Goal: Task Accomplishment & Management: Use online tool/utility

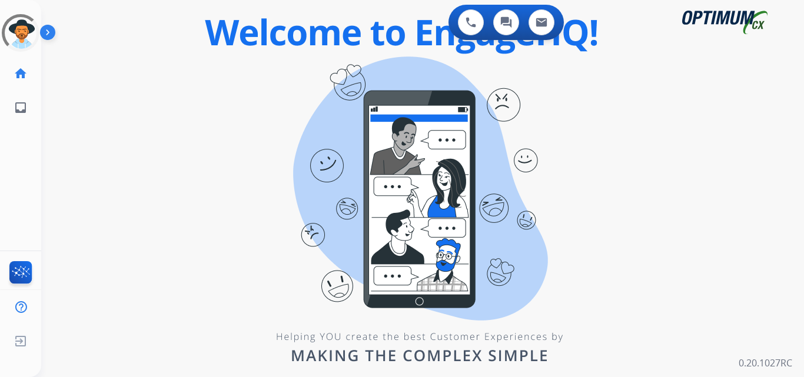
click at [433, 342] on div "0 Voice Interactions 0 Chat Interactions 0 Email Interactions swap_horiz Break …" at bounding box center [422, 188] width 763 height 377
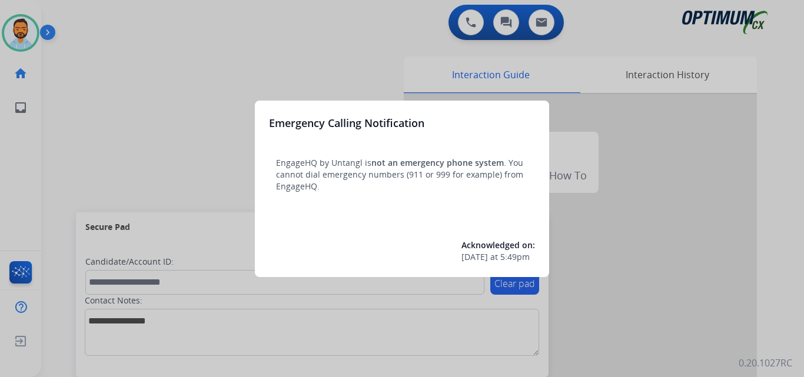
click at [93, 158] on div at bounding box center [402, 188] width 804 height 377
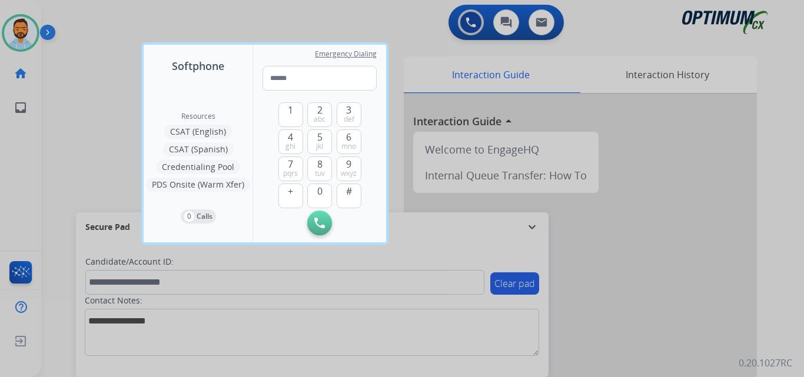
click at [78, 147] on div at bounding box center [402, 188] width 804 height 377
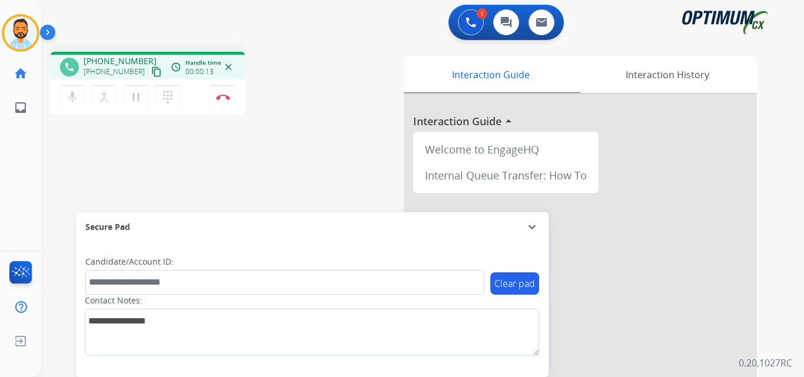
click at [151, 71] on mat-icon "content_copy" at bounding box center [156, 72] width 11 height 11
click at [223, 97] on img at bounding box center [223, 97] width 14 height 6
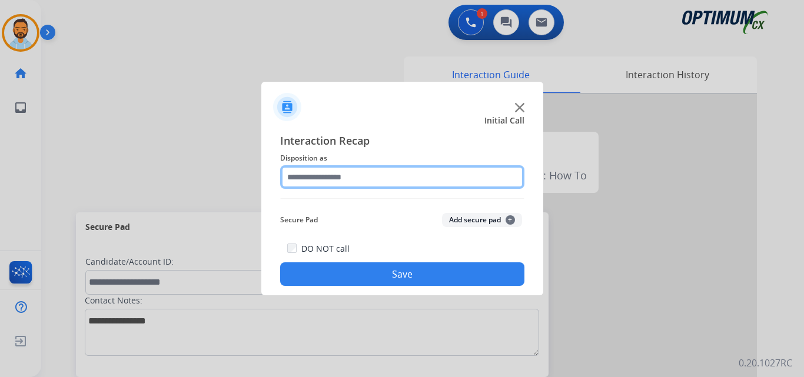
click at [409, 175] on input "text" at bounding box center [402, 177] width 244 height 24
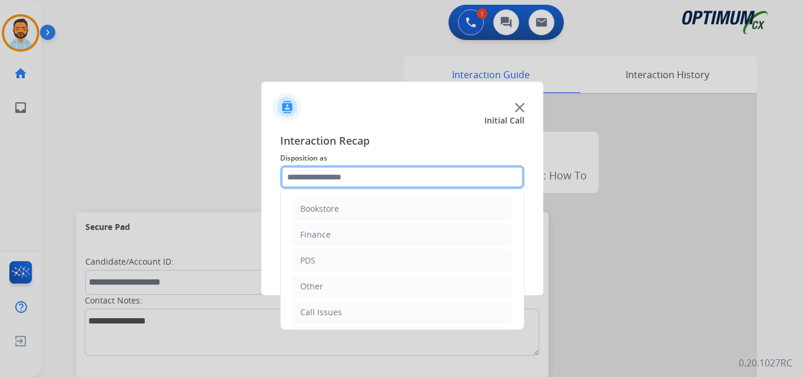
scroll to position [80, 0]
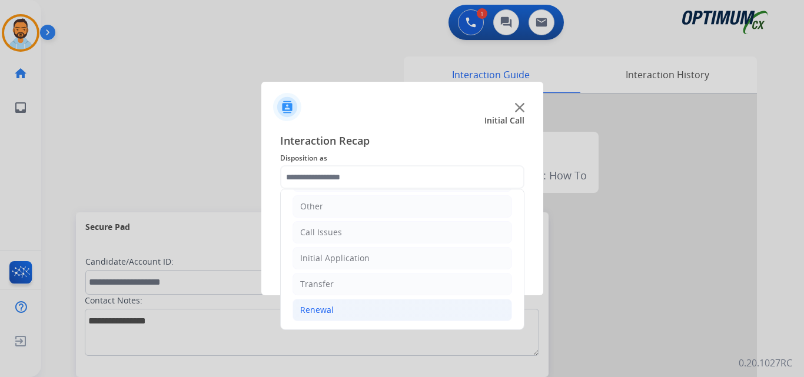
click at [360, 312] on li "Renewal" at bounding box center [403, 310] width 220 height 22
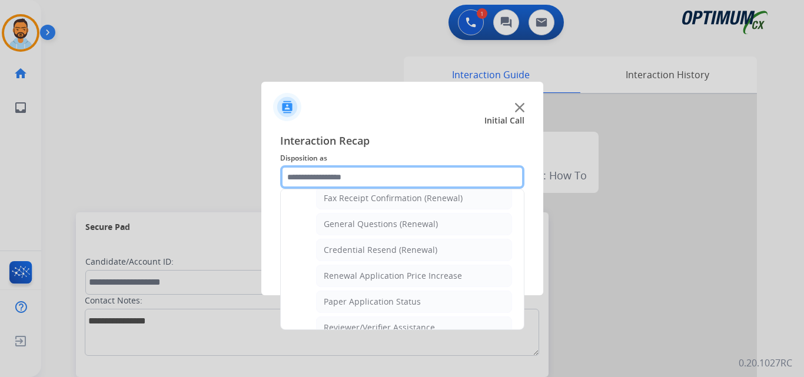
scroll to position [330, 0]
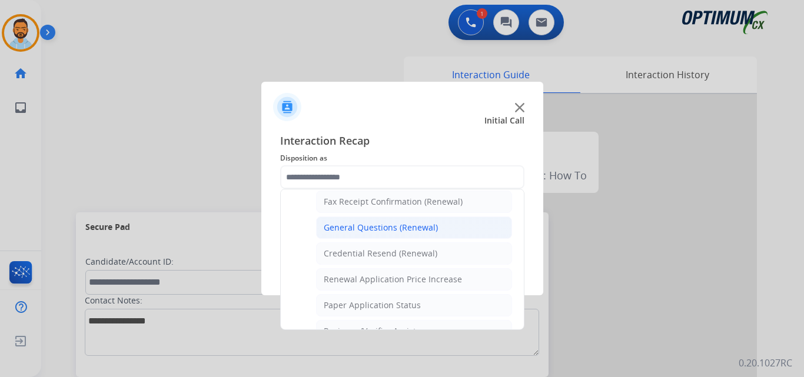
click at [408, 236] on li "General Questions (Renewal)" at bounding box center [414, 228] width 196 height 22
type input "**********"
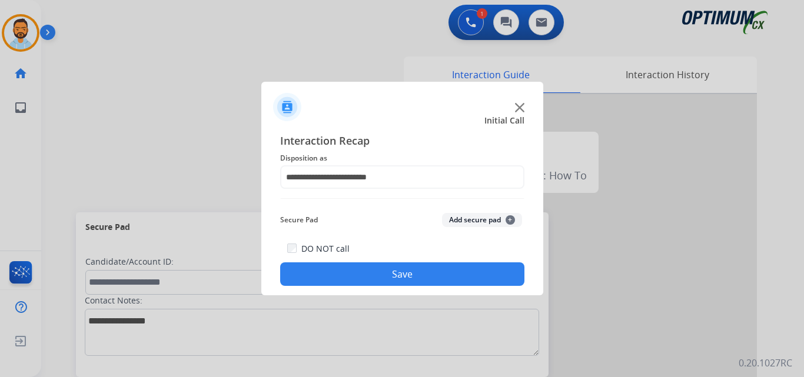
click at [409, 270] on button "Save" at bounding box center [402, 275] width 244 height 24
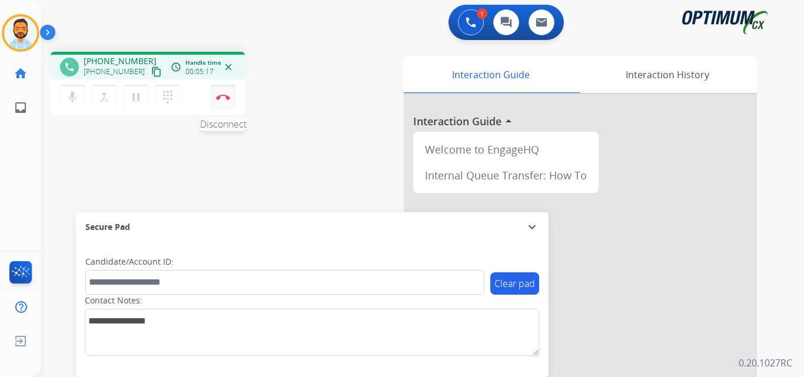
click at [217, 96] on img at bounding box center [223, 97] width 14 height 6
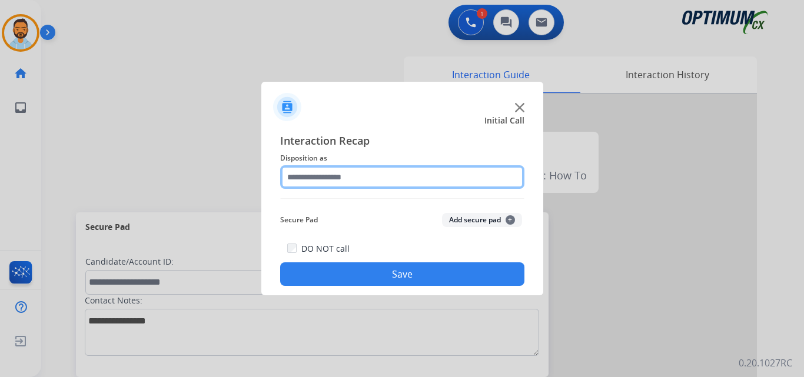
click at [415, 182] on input "text" at bounding box center [402, 177] width 244 height 24
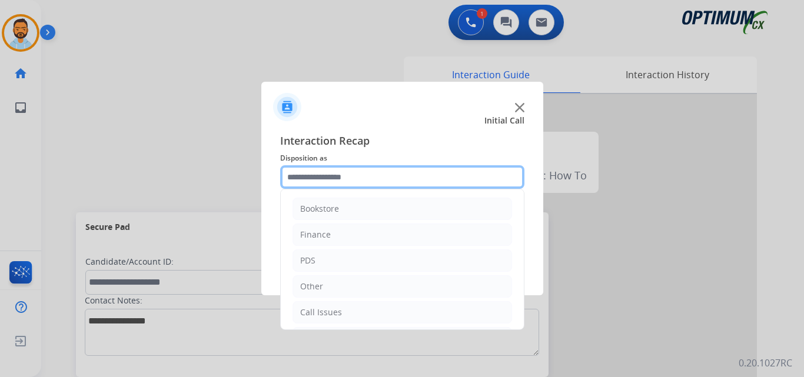
scroll to position [80, 0]
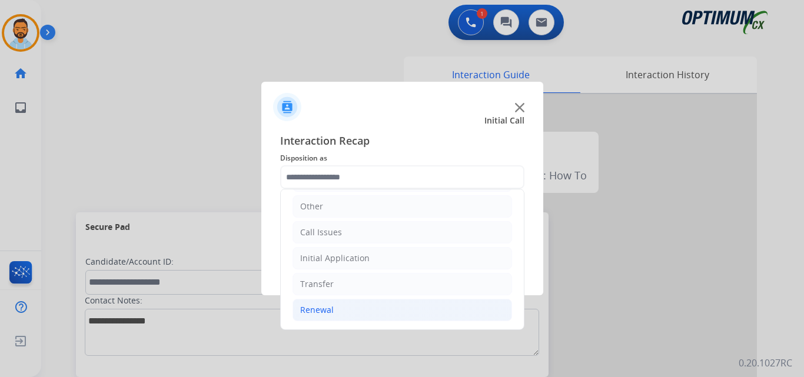
click at [345, 315] on li "Renewal" at bounding box center [403, 310] width 220 height 22
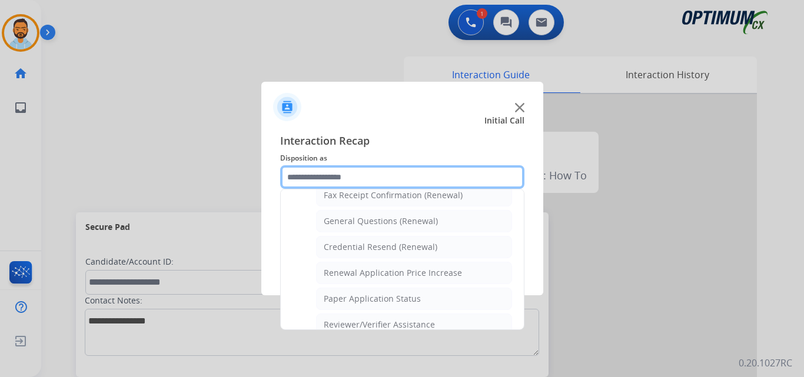
scroll to position [330, 0]
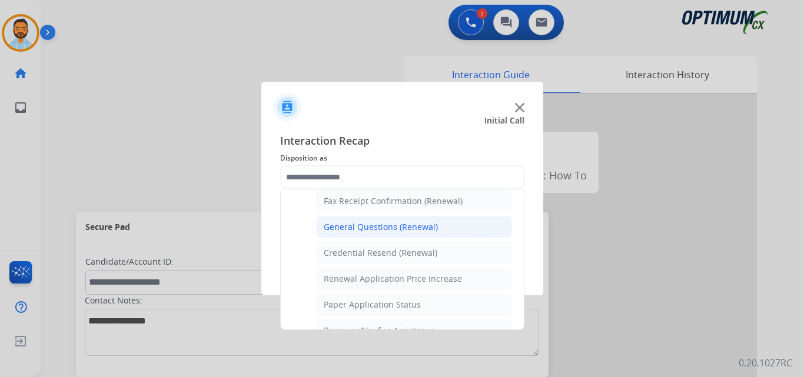
click at [398, 229] on div "General Questions (Renewal)" at bounding box center [381, 227] width 114 height 12
type input "**********"
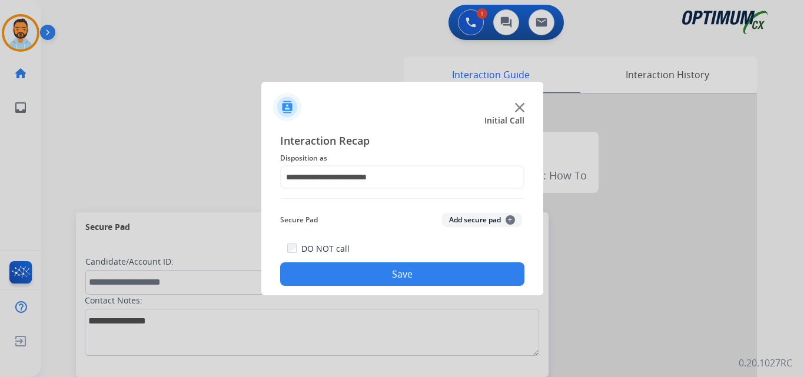
click at [402, 270] on button "Save" at bounding box center [402, 275] width 244 height 24
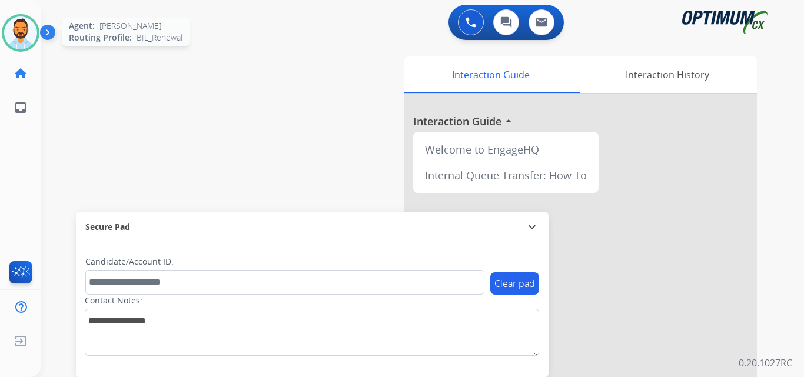
click at [39, 42] on div "Agent: Juan Pablo Routing Profile: BIL_Renewal" at bounding box center [21, 33] width 38 height 38
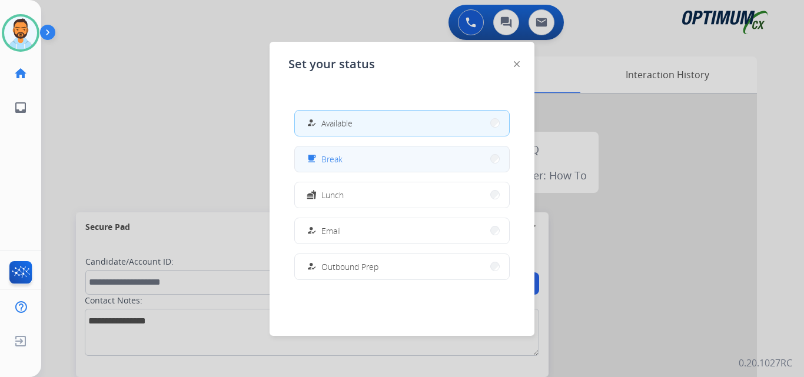
click at [347, 162] on button "free_breakfast Break" at bounding box center [402, 159] width 214 height 25
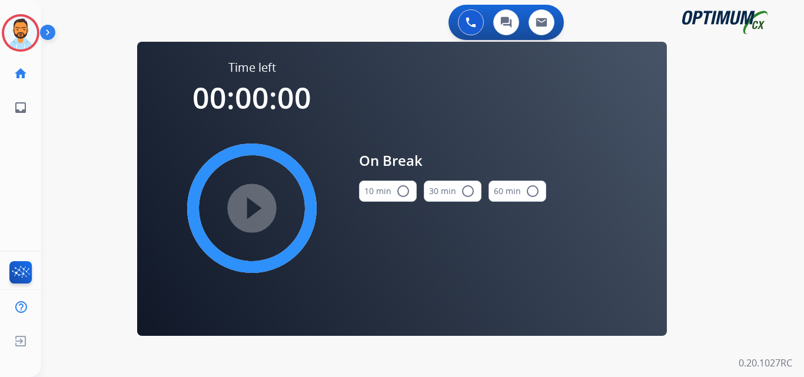
click at [396, 194] on mat-icon "radio_button_unchecked" at bounding box center [403, 191] width 14 height 14
click at [259, 210] on mat-icon "play_circle_filled" at bounding box center [252, 208] width 14 height 14
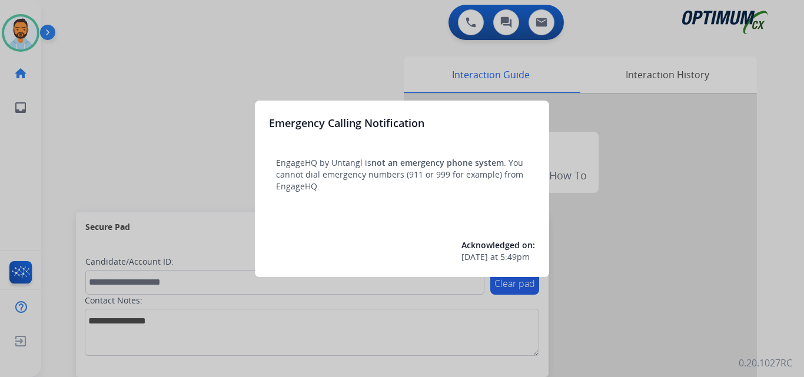
click at [74, 82] on div at bounding box center [402, 188] width 804 height 377
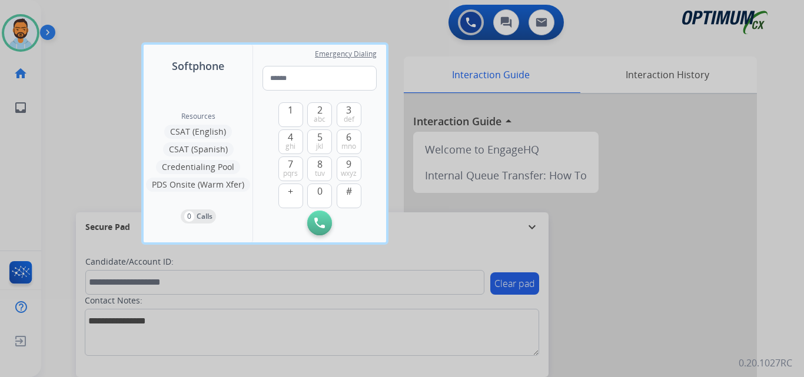
click at [77, 81] on div at bounding box center [402, 188] width 804 height 377
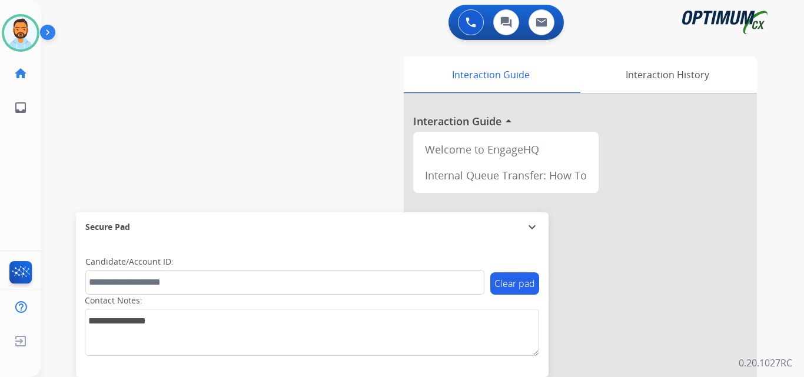
click at [52, 32] on img at bounding box center [50, 35] width 20 height 22
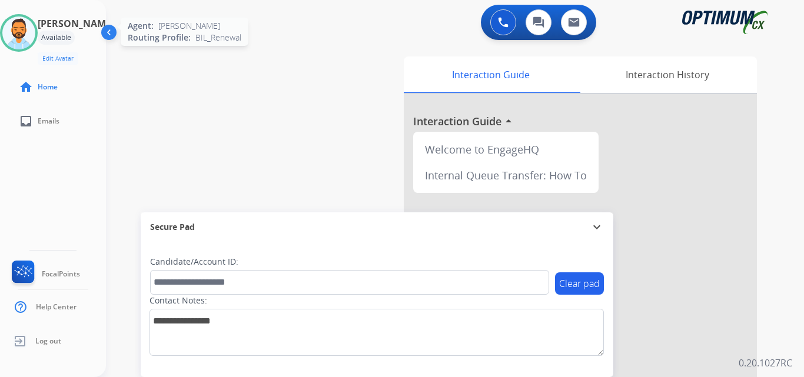
click at [20, 32] on img at bounding box center [18, 32] width 33 height 33
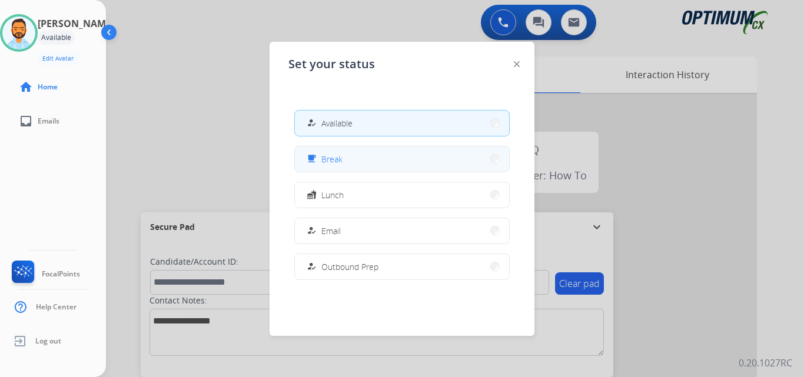
click at [342, 159] on span "Break" at bounding box center [331, 159] width 21 height 12
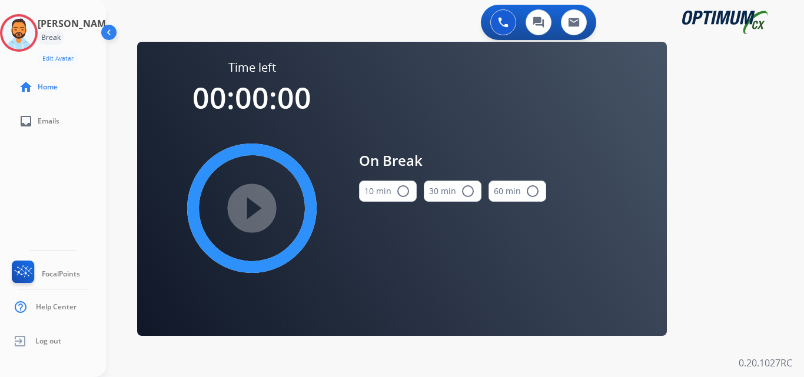
click at [398, 191] on mat-icon "radio_button_unchecked" at bounding box center [403, 191] width 14 height 14
click at [251, 203] on mat-icon "play_circle_filled" at bounding box center [252, 208] width 14 height 14
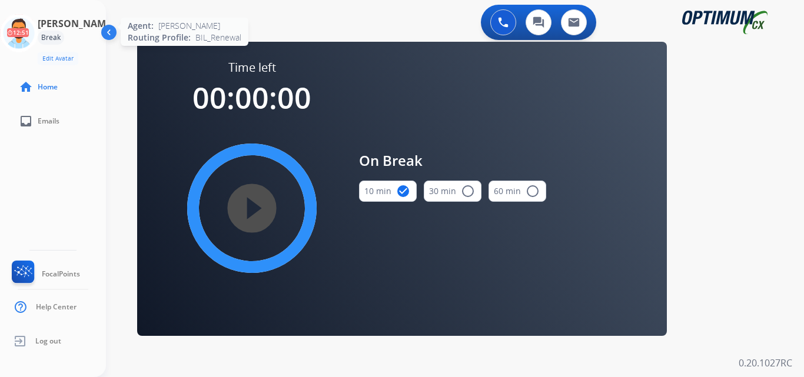
click at [20, 31] on icon at bounding box center [19, 33] width 38 height 38
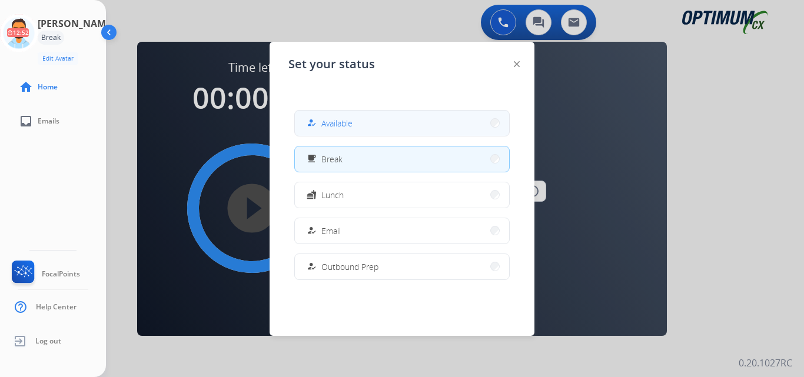
click at [361, 127] on button "how_to_reg Available" at bounding box center [402, 123] width 214 height 25
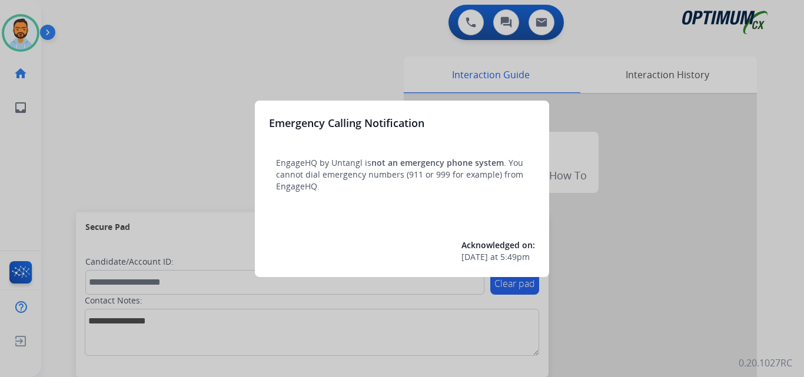
click at [88, 64] on div at bounding box center [402, 188] width 804 height 377
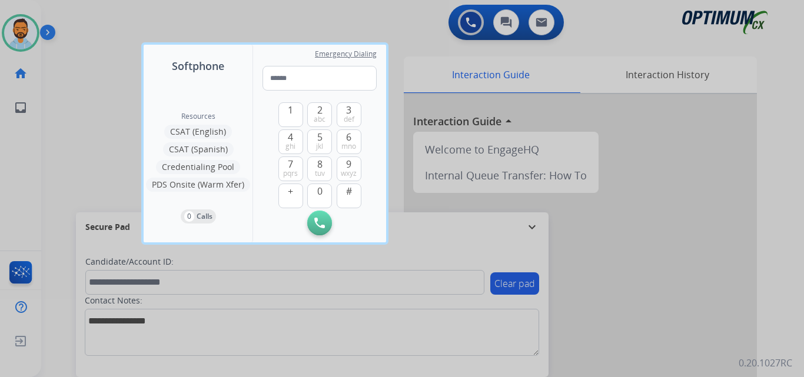
click at [81, 74] on div at bounding box center [402, 188] width 804 height 377
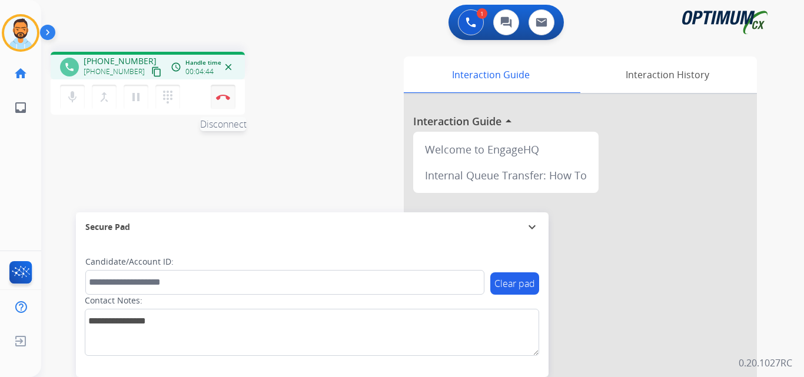
click at [224, 92] on button "Disconnect" at bounding box center [223, 97] width 25 height 25
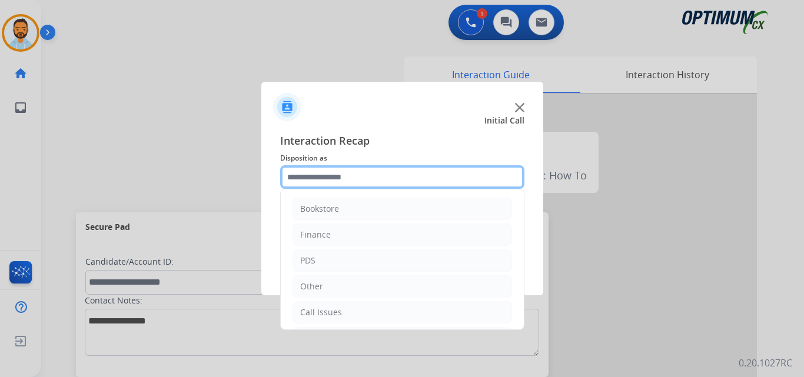
click at [334, 177] on input "text" at bounding box center [402, 177] width 244 height 24
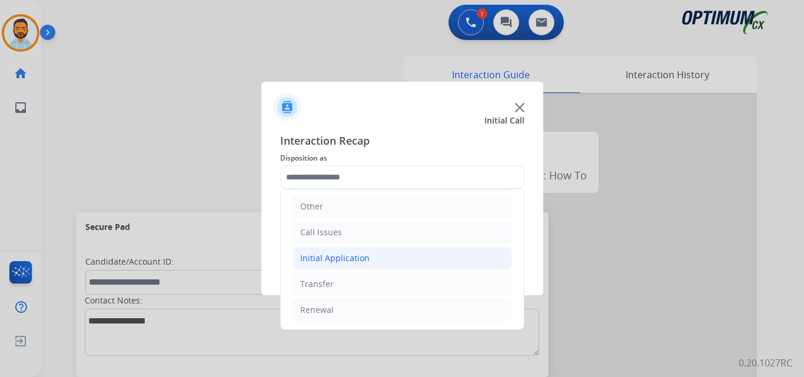
click at [366, 259] on div "Initial Application" at bounding box center [334, 259] width 69 height 12
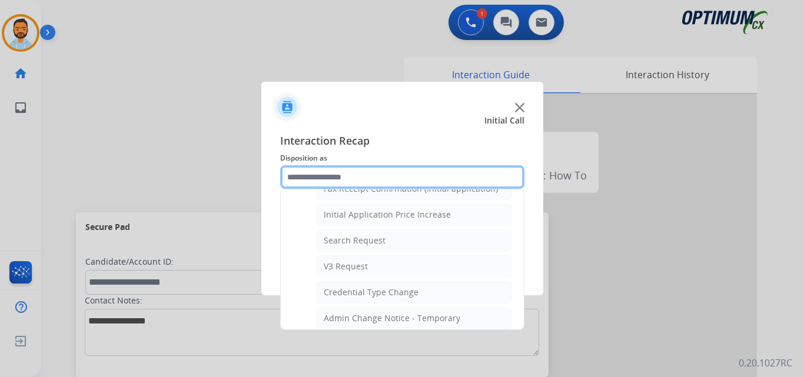
scroll to position [398, 0]
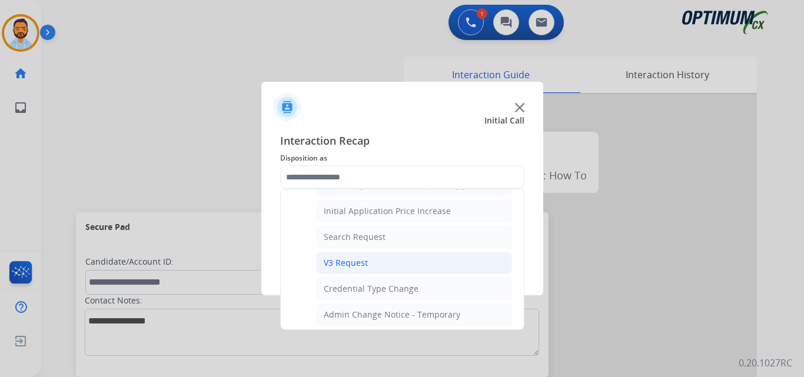
click at [380, 271] on li "V3 Request" at bounding box center [414, 263] width 196 height 22
type input "**********"
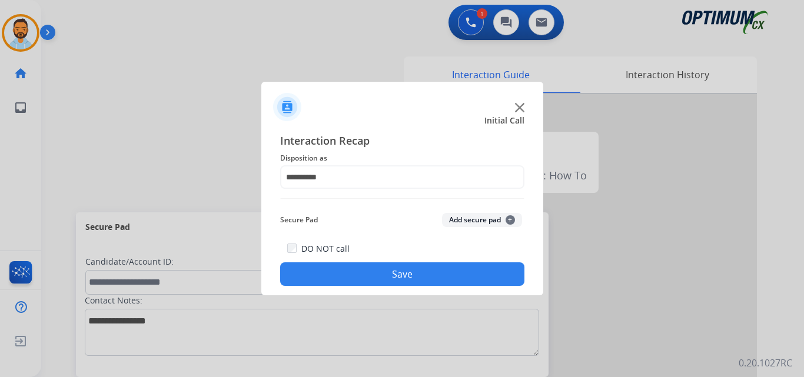
click at [409, 273] on button "Save" at bounding box center [402, 275] width 244 height 24
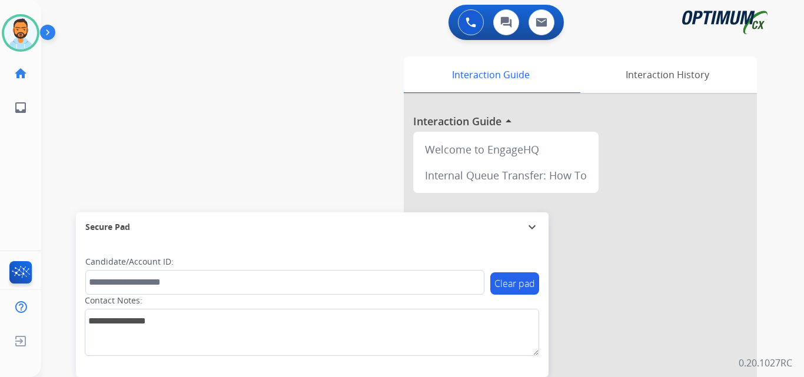
click at [770, 264] on div "Interaction Guide Interaction History Interaction Guide arrow_drop_up Welcome t…" at bounding box center [561, 293] width 430 height 482
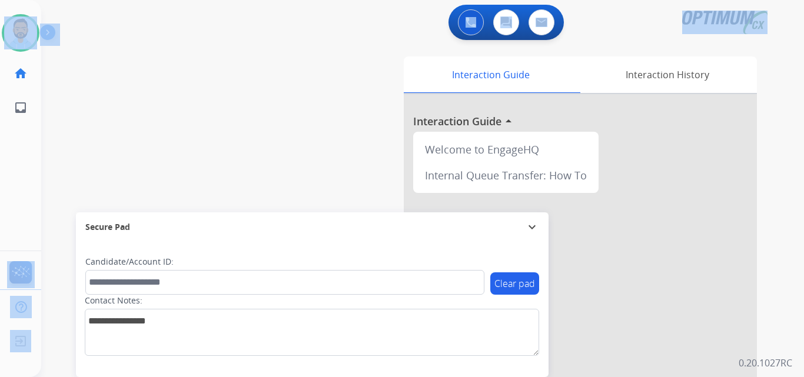
drag, startPoint x: 108, startPoint y: 44, endPoint x: 55, endPoint y: 31, distance: 54.4
click at [55, 31] on div "Outbound call Quit Outbound call Quit Schedule interaction + Add to my list Cus…" at bounding box center [402, 188] width 804 height 377
click at [55, 31] on img at bounding box center [50, 35] width 20 height 22
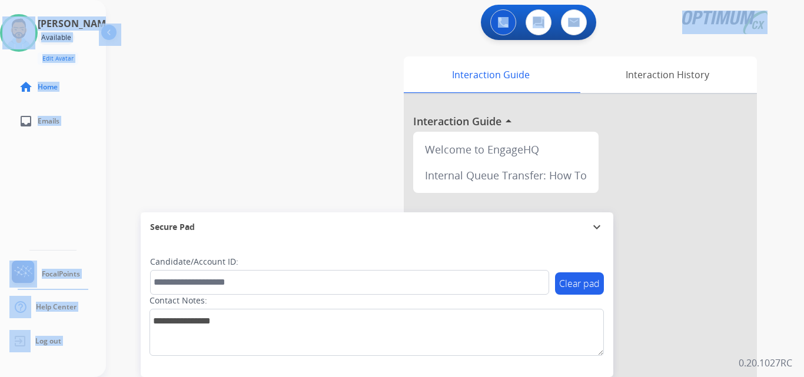
click at [193, 89] on div "swap_horiz Break voice bridge close_fullscreen Connect 3-Way Call merge_type Se…" at bounding box center [441, 287] width 670 height 491
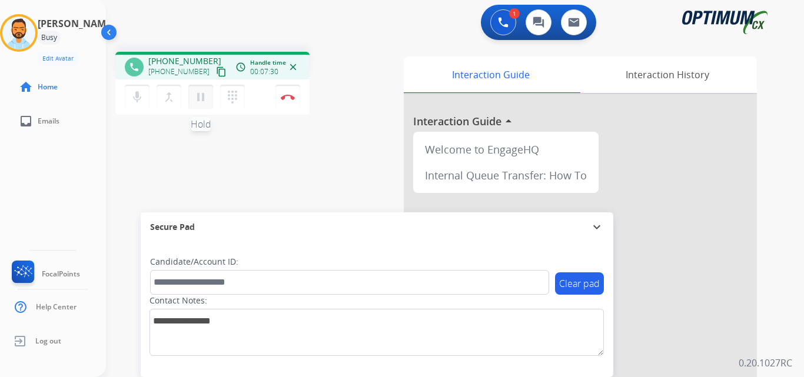
click at [204, 96] on mat-icon "pause" at bounding box center [201, 97] width 14 height 14
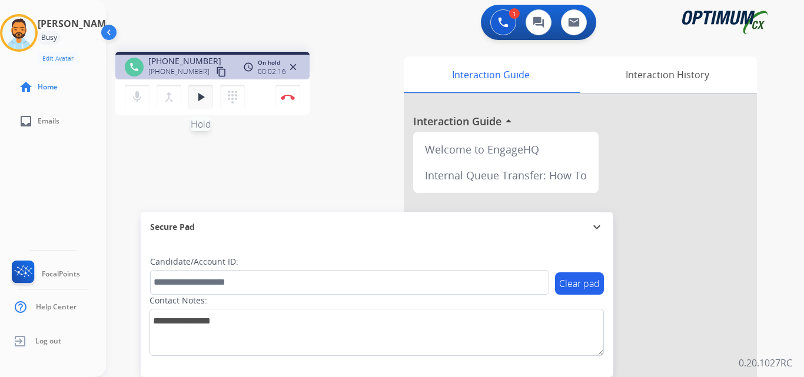
click at [195, 92] on mat-icon "play_arrow" at bounding box center [201, 97] width 14 height 14
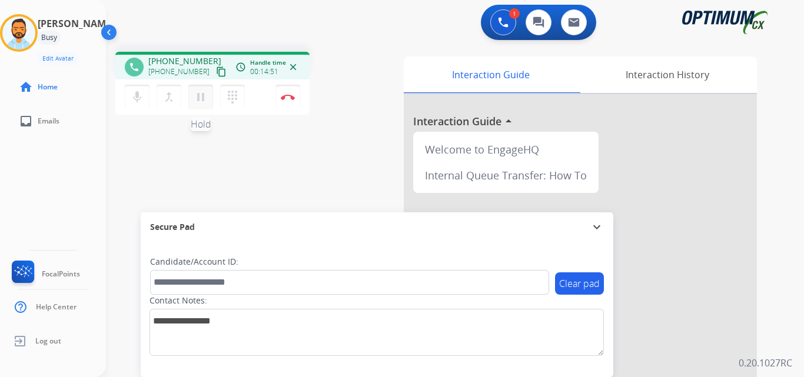
click at [201, 95] on mat-icon "pause" at bounding box center [201, 97] width 14 height 14
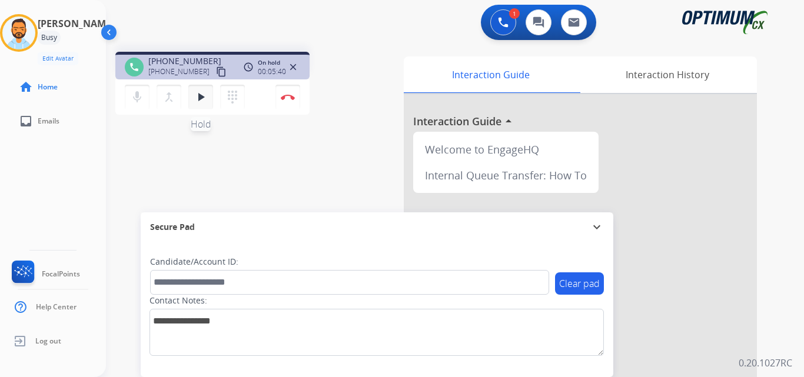
click at [207, 96] on mat-icon "play_arrow" at bounding box center [201, 97] width 14 height 14
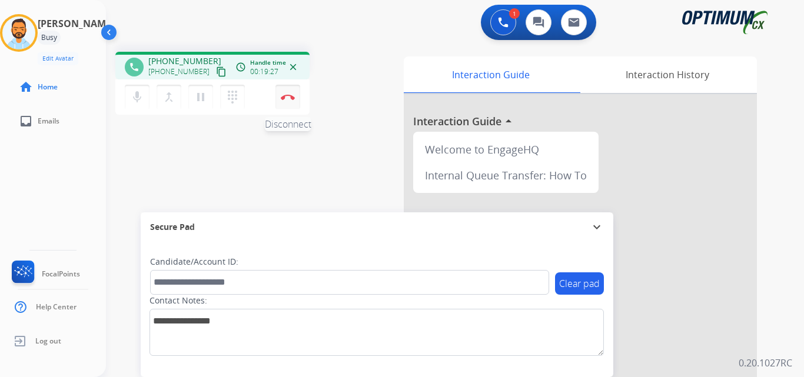
click at [290, 101] on button "Disconnect" at bounding box center [288, 97] width 25 height 25
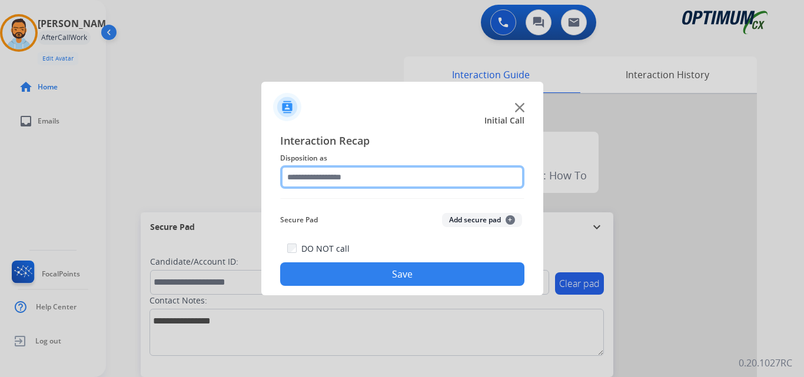
click at [457, 181] on input "text" at bounding box center [402, 177] width 244 height 24
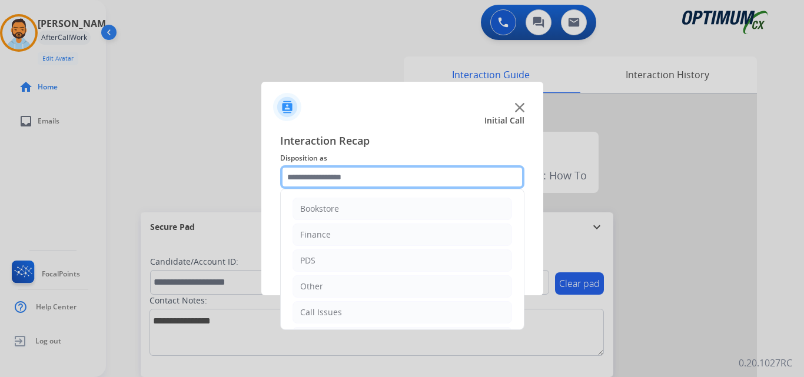
scroll to position [80, 0]
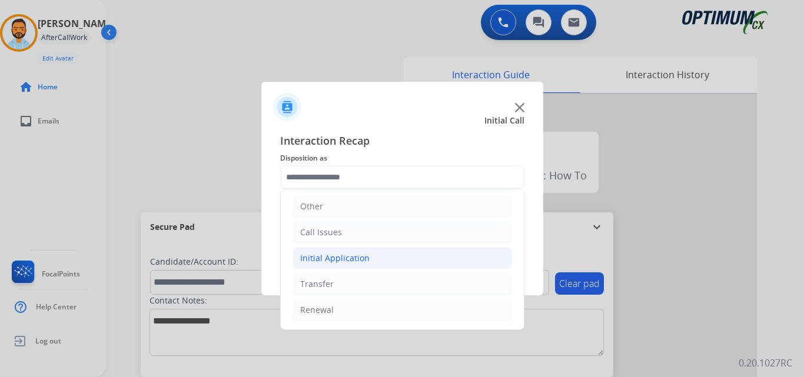
click at [378, 258] on li "Initial Application" at bounding box center [403, 258] width 220 height 22
click at [384, 258] on li "Initial Application" at bounding box center [403, 258] width 220 height 22
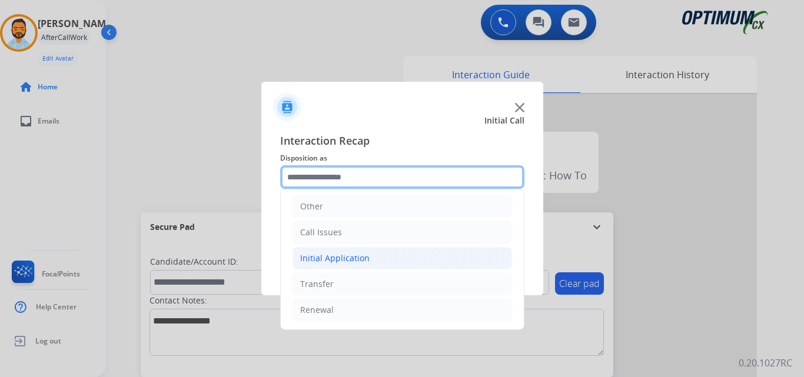
scroll to position [0, 0]
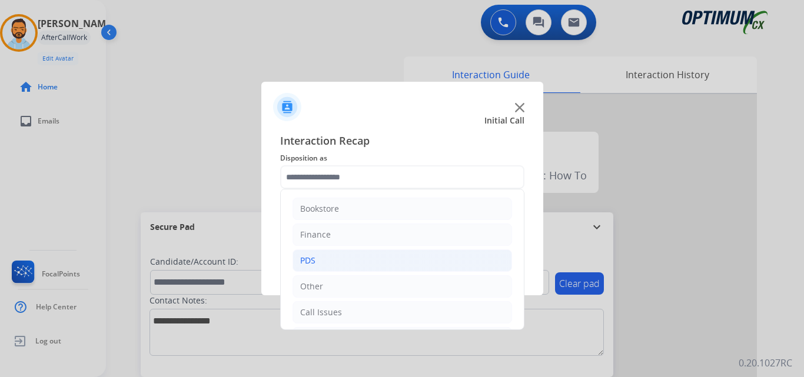
click at [363, 256] on li "PDS" at bounding box center [403, 261] width 220 height 22
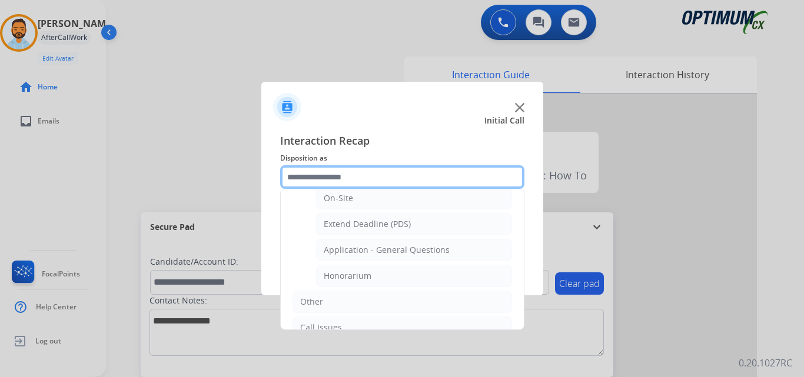
scroll to position [325, 0]
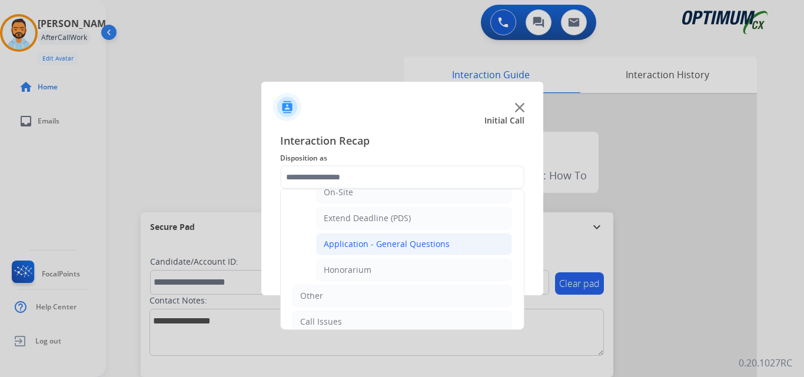
click at [438, 243] on div "Application - General Questions" at bounding box center [387, 244] width 126 height 12
type input "**********"
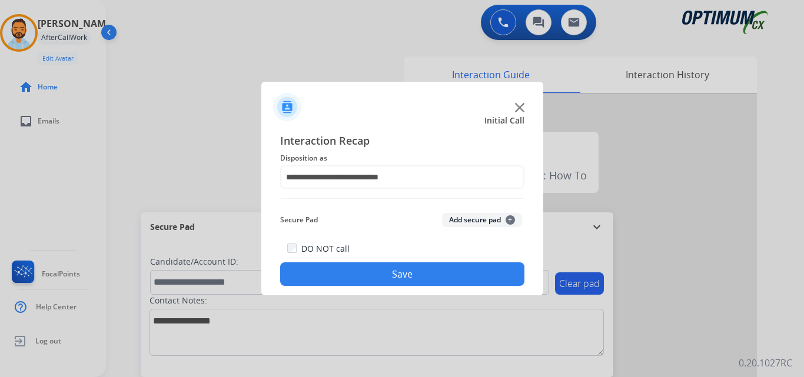
click at [393, 276] on button "Save" at bounding box center [402, 275] width 244 height 24
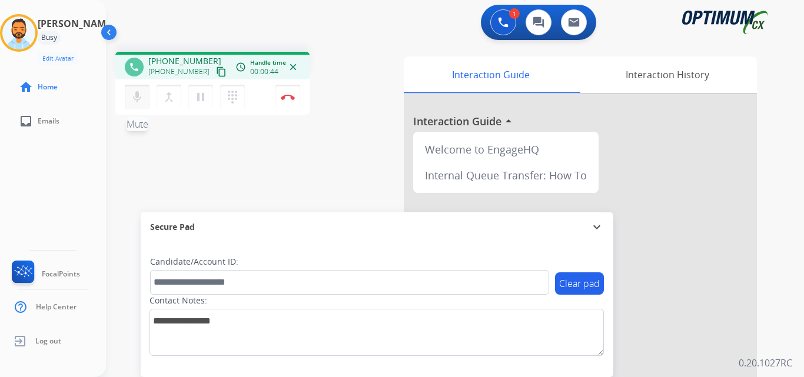
click at [147, 95] on button "mic Mute" at bounding box center [137, 97] width 25 height 25
click at [130, 98] on mat-icon "mic_off" at bounding box center [137, 97] width 14 height 14
click at [216, 69] on mat-icon "content_copy" at bounding box center [221, 72] width 11 height 11
click at [288, 95] on img at bounding box center [288, 97] width 14 height 6
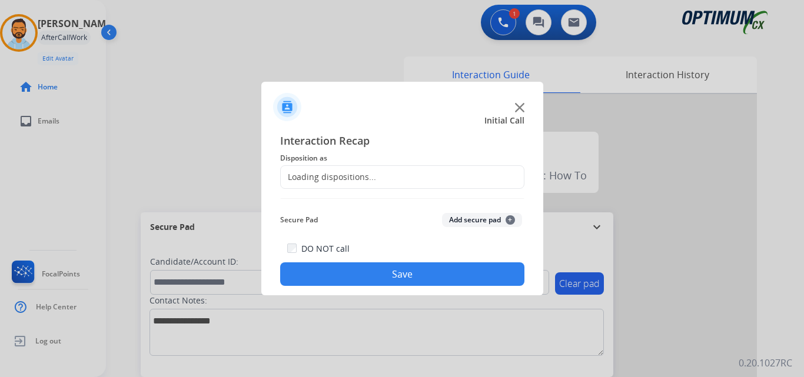
click at [436, 180] on div "Loading dispositions..." at bounding box center [402, 177] width 244 height 24
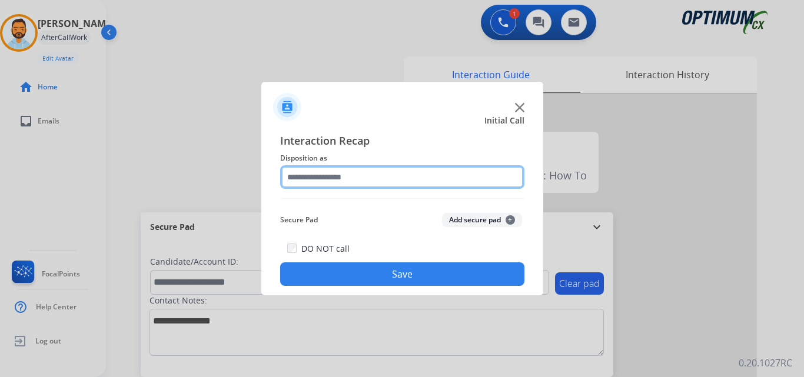
click at [439, 173] on input "text" at bounding box center [402, 177] width 244 height 24
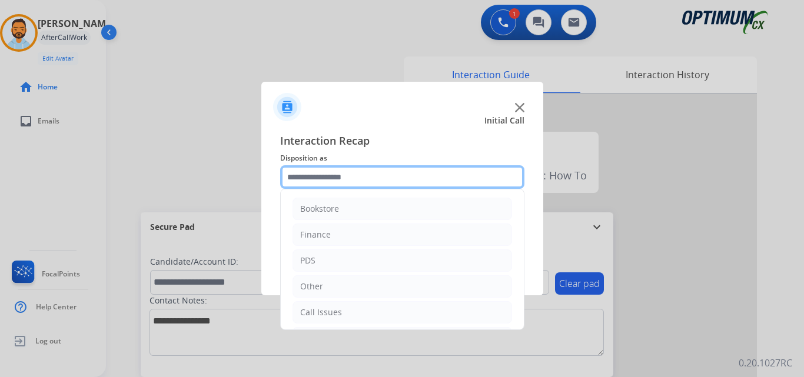
scroll to position [80, 0]
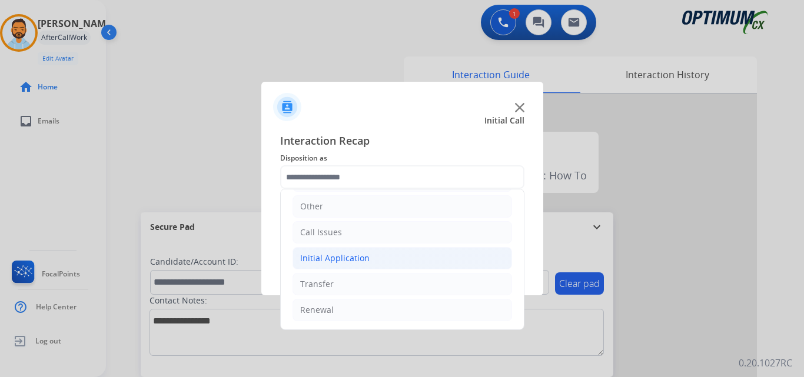
click at [386, 261] on li "Initial Application" at bounding box center [403, 258] width 220 height 22
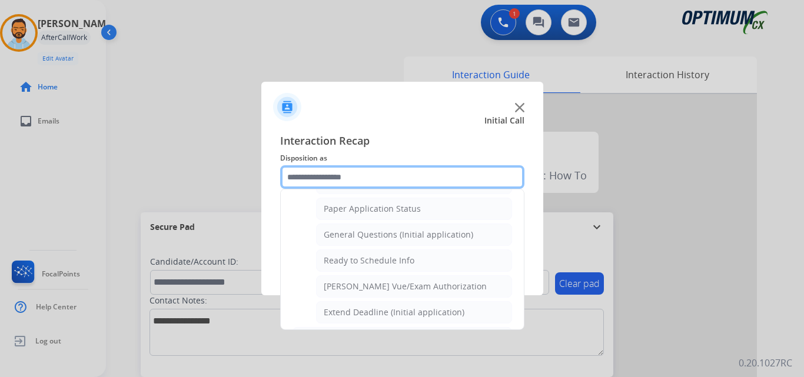
scroll to position [656, 0]
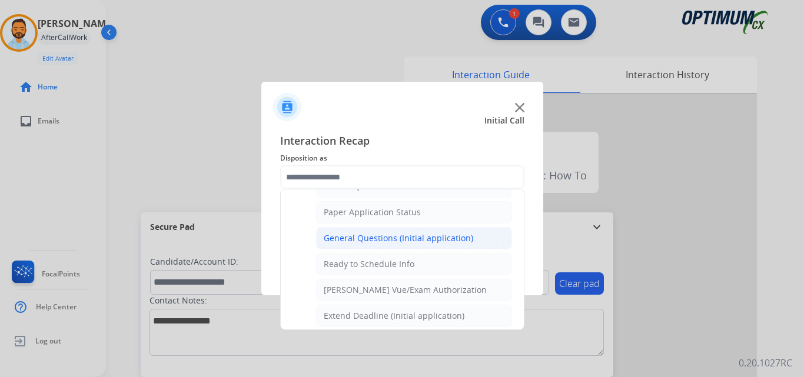
click at [448, 240] on div "General Questions (Initial application)" at bounding box center [399, 239] width 150 height 12
type input "**********"
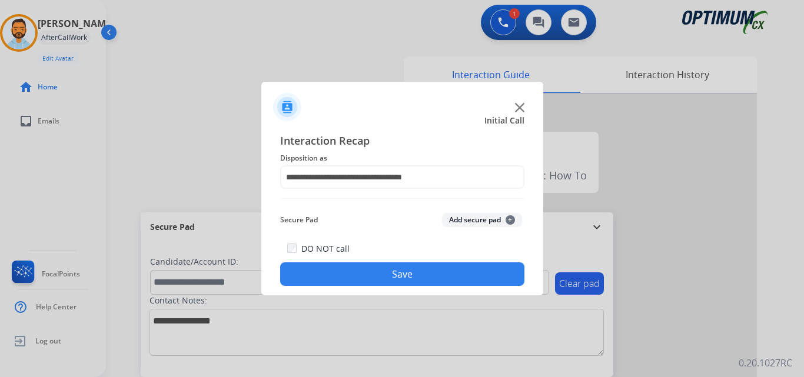
click at [412, 278] on button "Save" at bounding box center [402, 275] width 244 height 24
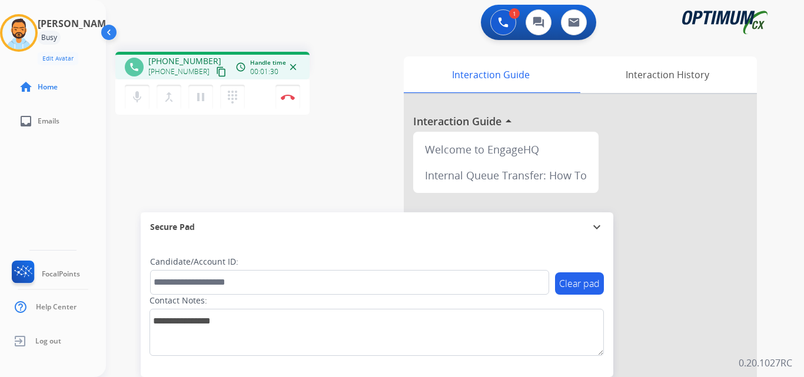
click at [216, 69] on mat-icon "content_copy" at bounding box center [221, 72] width 11 height 11
click at [293, 94] on img at bounding box center [288, 97] width 14 height 6
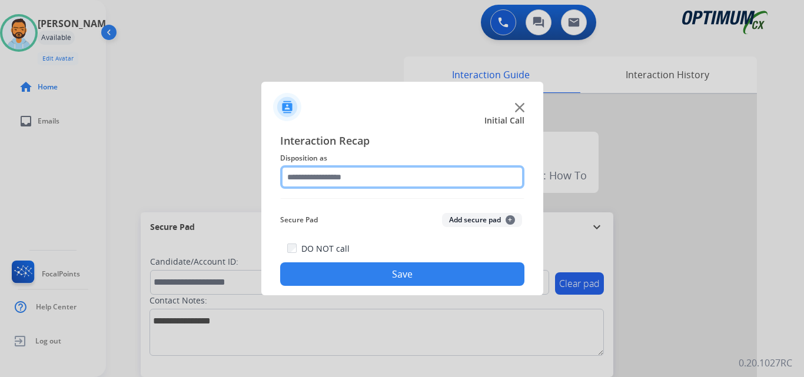
click at [377, 188] on input "text" at bounding box center [402, 177] width 244 height 24
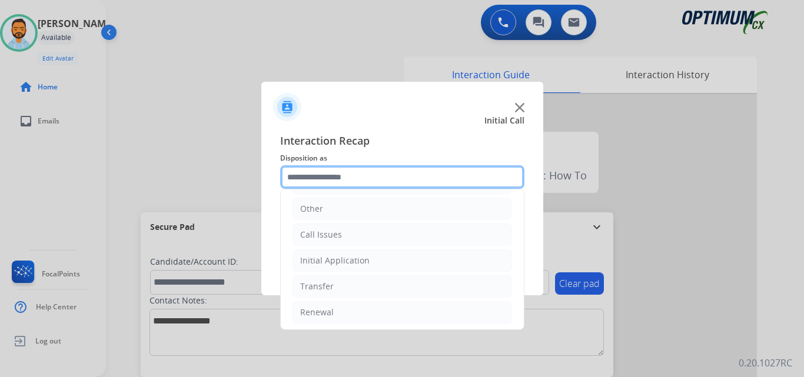
scroll to position [80, 0]
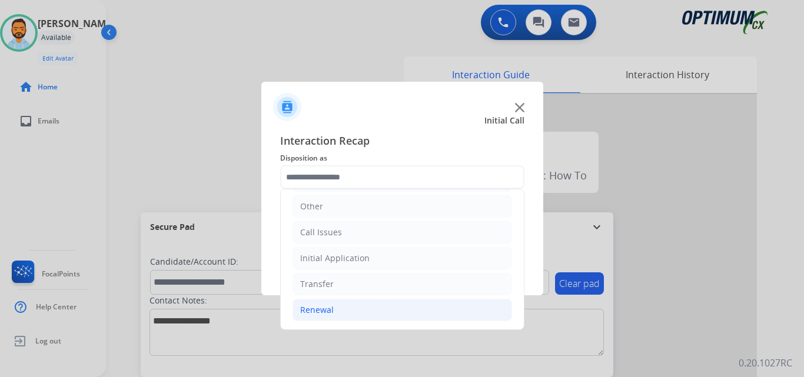
click at [357, 309] on li "Renewal" at bounding box center [403, 310] width 220 height 22
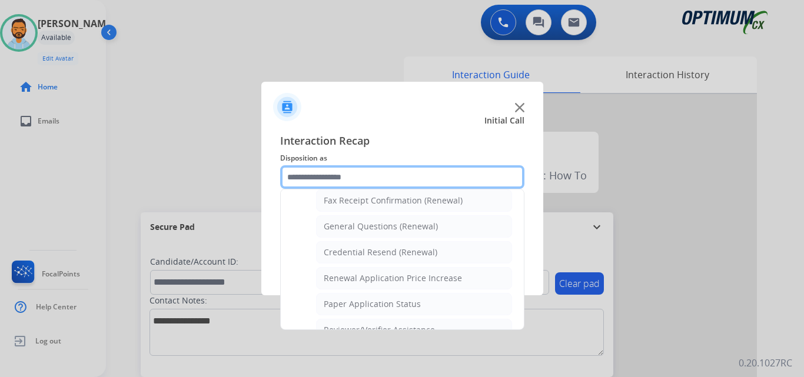
scroll to position [325, 0]
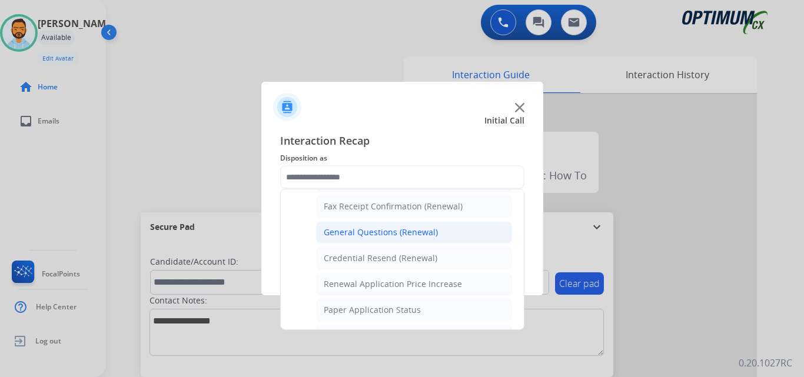
click at [398, 228] on div "General Questions (Renewal)" at bounding box center [381, 233] width 114 height 12
type input "**********"
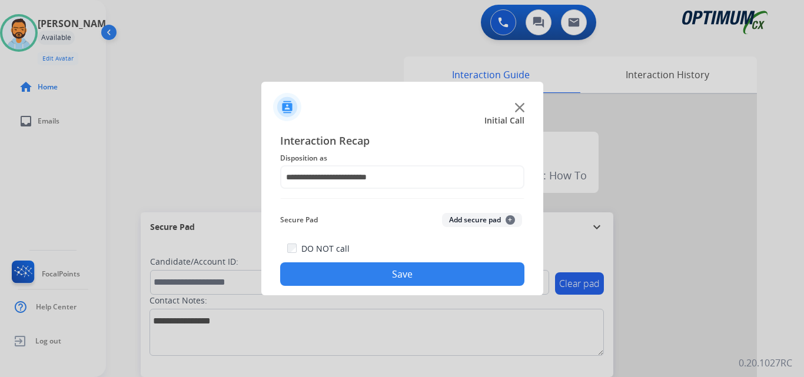
click at [420, 278] on button "Save" at bounding box center [402, 275] width 244 height 24
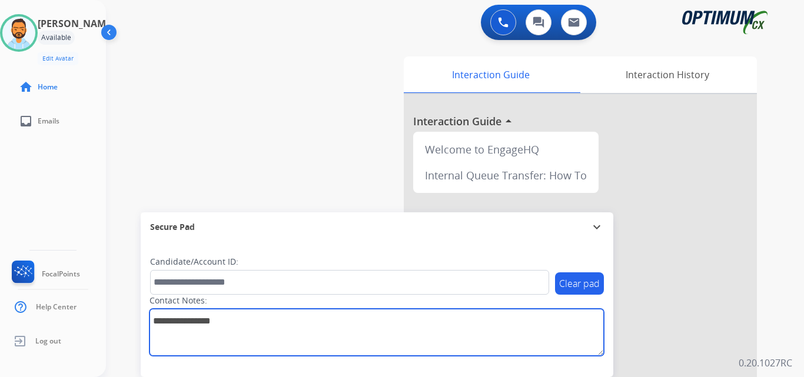
click at [331, 326] on textarea at bounding box center [377, 332] width 454 height 47
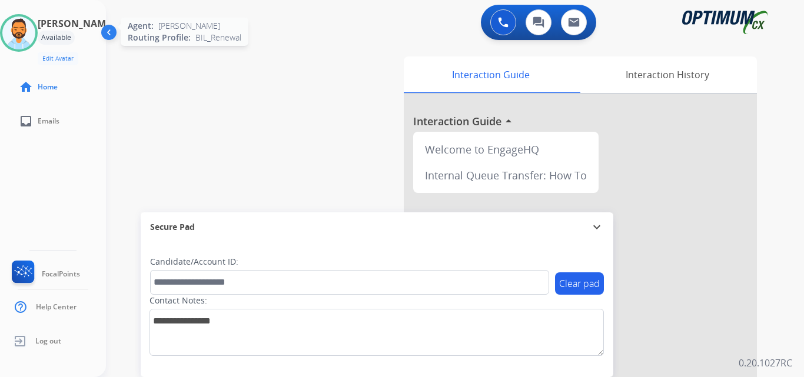
click at [29, 42] on img at bounding box center [18, 32] width 33 height 33
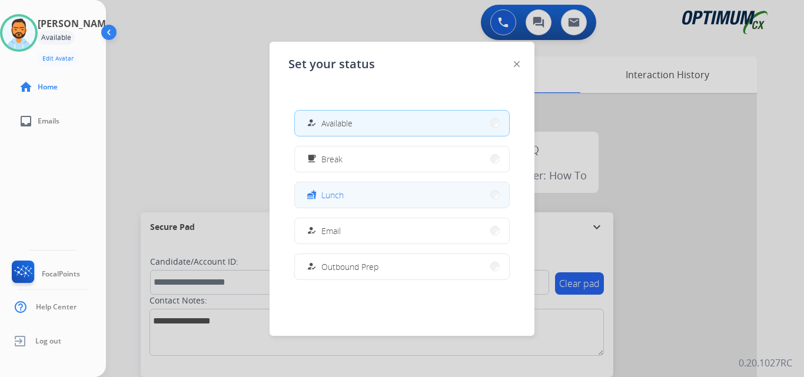
click at [343, 197] on span "Lunch" at bounding box center [332, 195] width 22 height 12
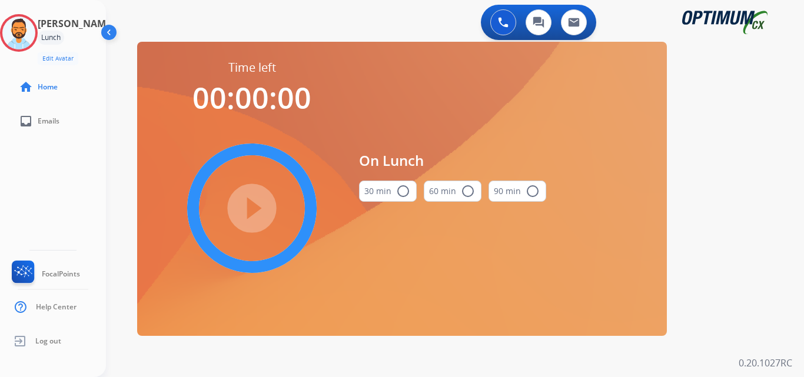
click at [390, 188] on button "30 min radio_button_unchecked" at bounding box center [388, 191] width 58 height 21
click at [258, 201] on mat-icon "play_circle_filled" at bounding box center [252, 208] width 14 height 14
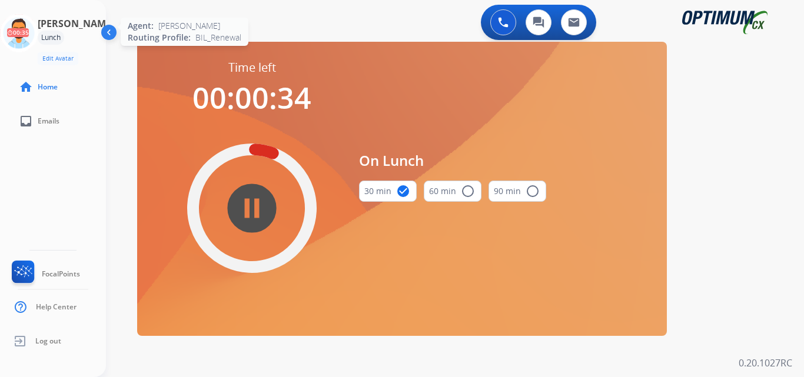
click at [37, 18] on icon at bounding box center [19, 33] width 38 height 38
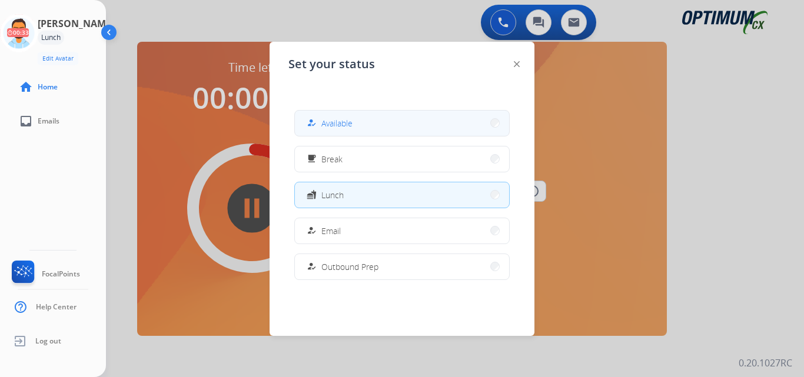
click at [353, 125] on span "Available" at bounding box center [336, 123] width 31 height 12
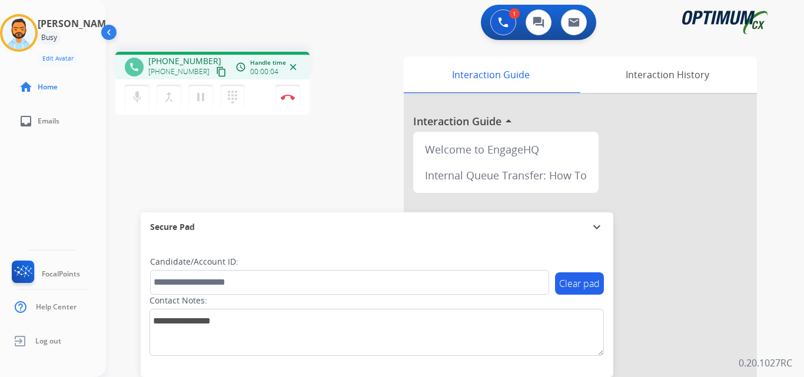
click at [216, 75] on mat-icon "content_copy" at bounding box center [221, 72] width 11 height 11
click at [216, 74] on mat-icon "content_copy" at bounding box center [221, 72] width 11 height 11
click at [287, 95] on img at bounding box center [288, 97] width 14 height 6
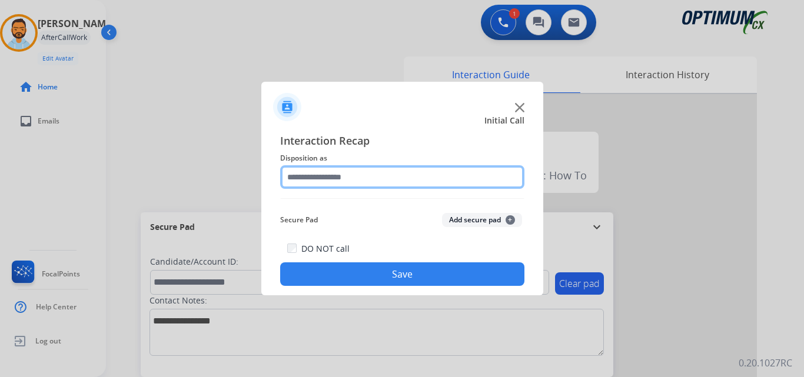
click at [369, 174] on input "text" at bounding box center [402, 177] width 244 height 24
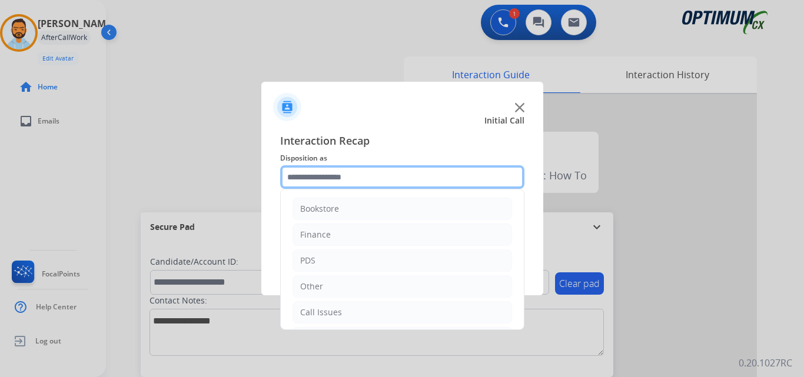
scroll to position [80, 0]
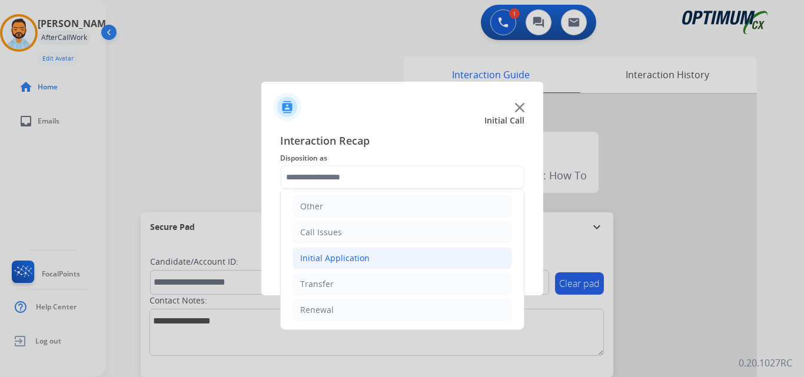
click at [374, 258] on li "Initial Application" at bounding box center [403, 258] width 220 height 22
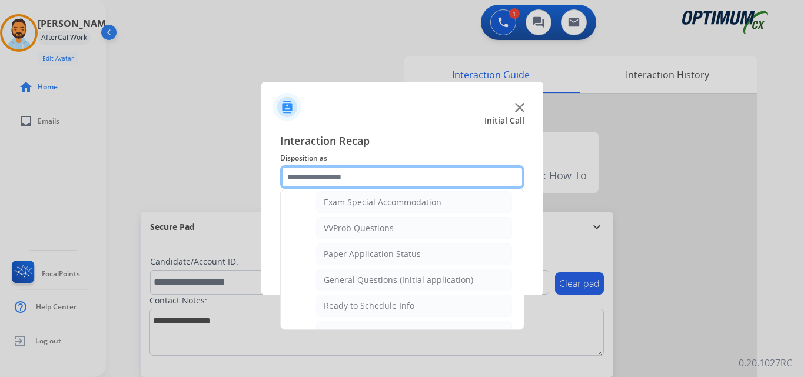
scroll to position [606, 0]
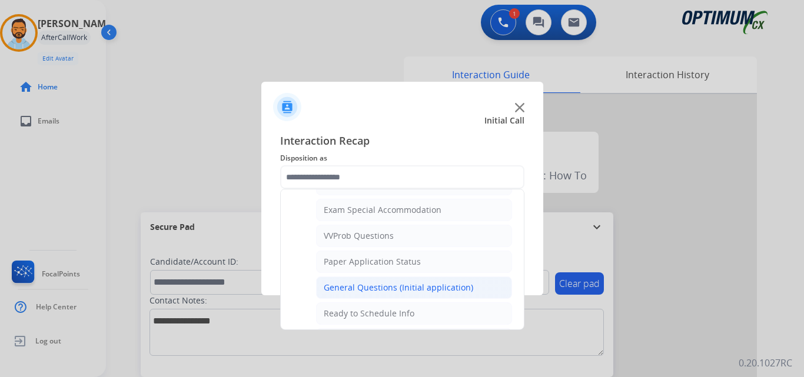
click at [373, 292] on div "General Questions (Initial application)" at bounding box center [399, 288] width 150 height 12
type input "**********"
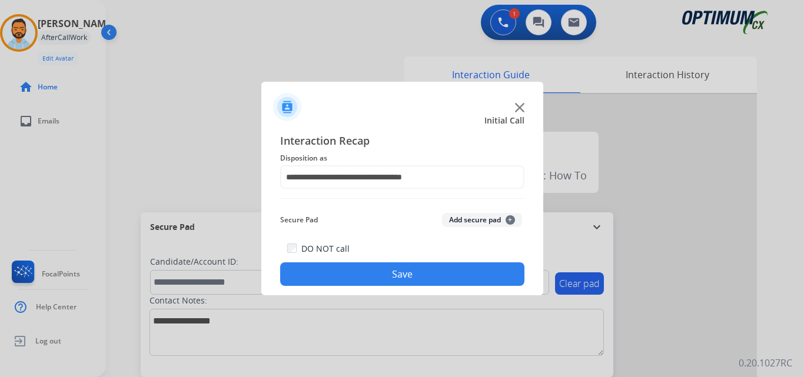
click at [369, 268] on button "Save" at bounding box center [402, 275] width 244 height 24
